Goal: Information Seeking & Learning: Learn about a topic

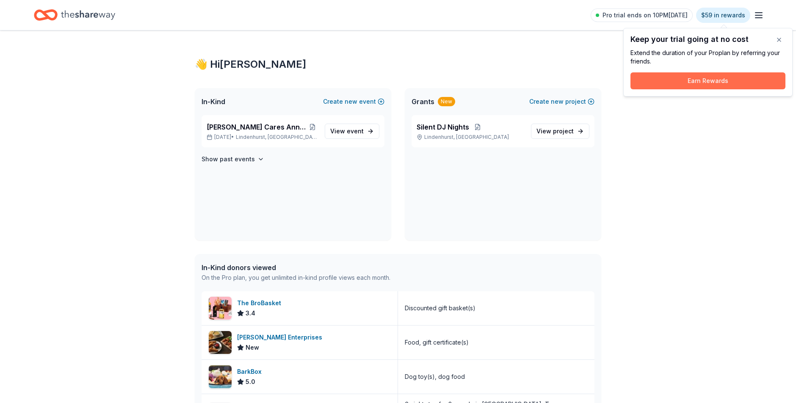
click at [723, 84] on button "Earn Rewards" at bounding box center [708, 80] width 155 height 17
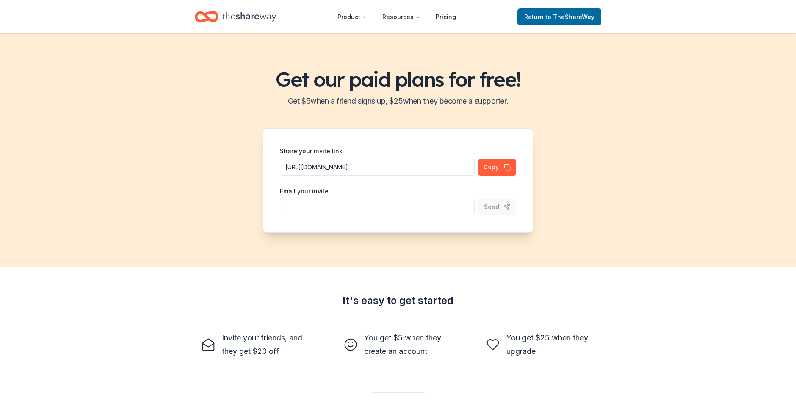
click at [246, 22] on icon "Home" at bounding box center [249, 16] width 54 height 17
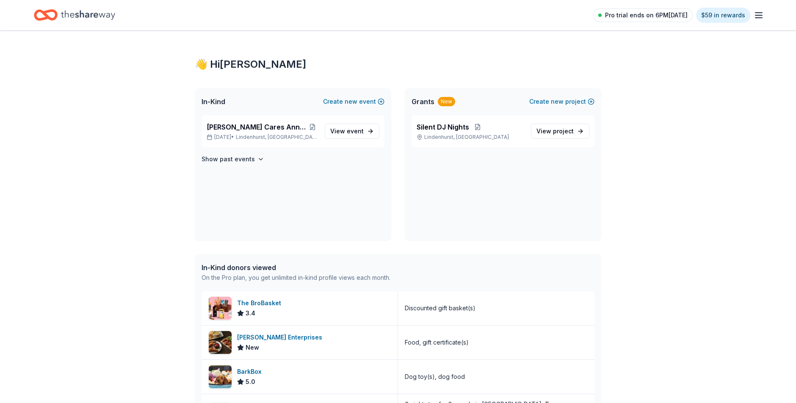
click at [675, 18] on span "Pro trial ends on 6PM[DATE]" at bounding box center [646, 15] width 83 height 10
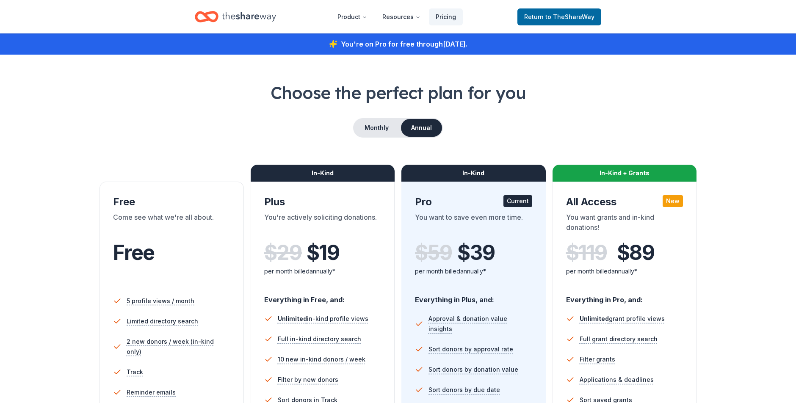
click at [217, 18] on icon "Home" at bounding box center [210, 16] width 13 height 8
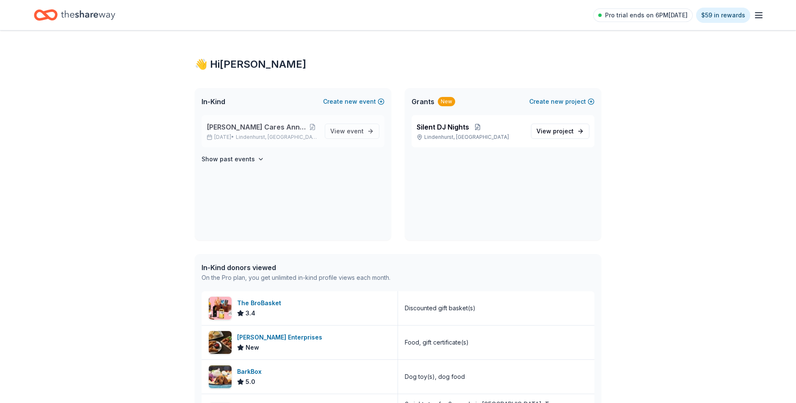
click at [256, 127] on span "[PERSON_NAME] Cares Annual Trick or Trunk" at bounding box center [257, 127] width 100 height 10
